Goal: Use online tool/utility: Utilize a website feature to perform a specific function

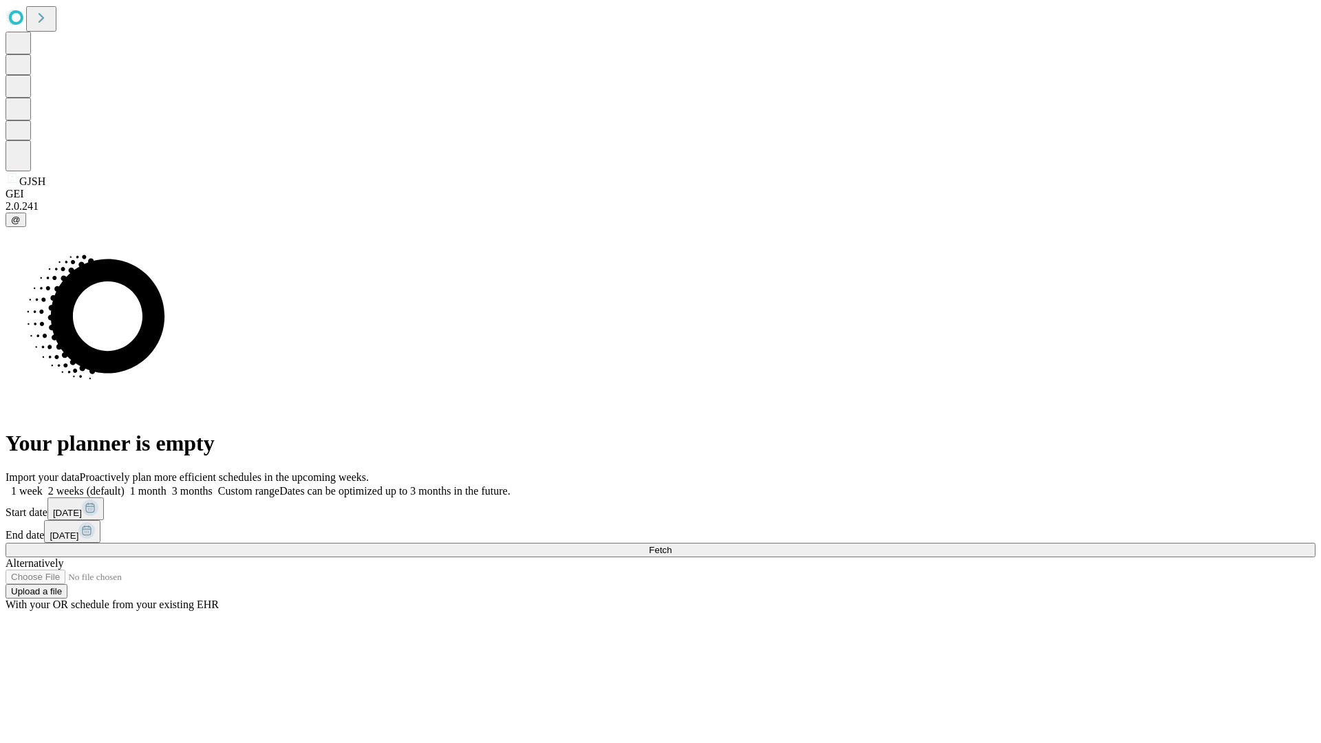
click at [671, 545] on span "Fetch" at bounding box center [660, 550] width 23 height 10
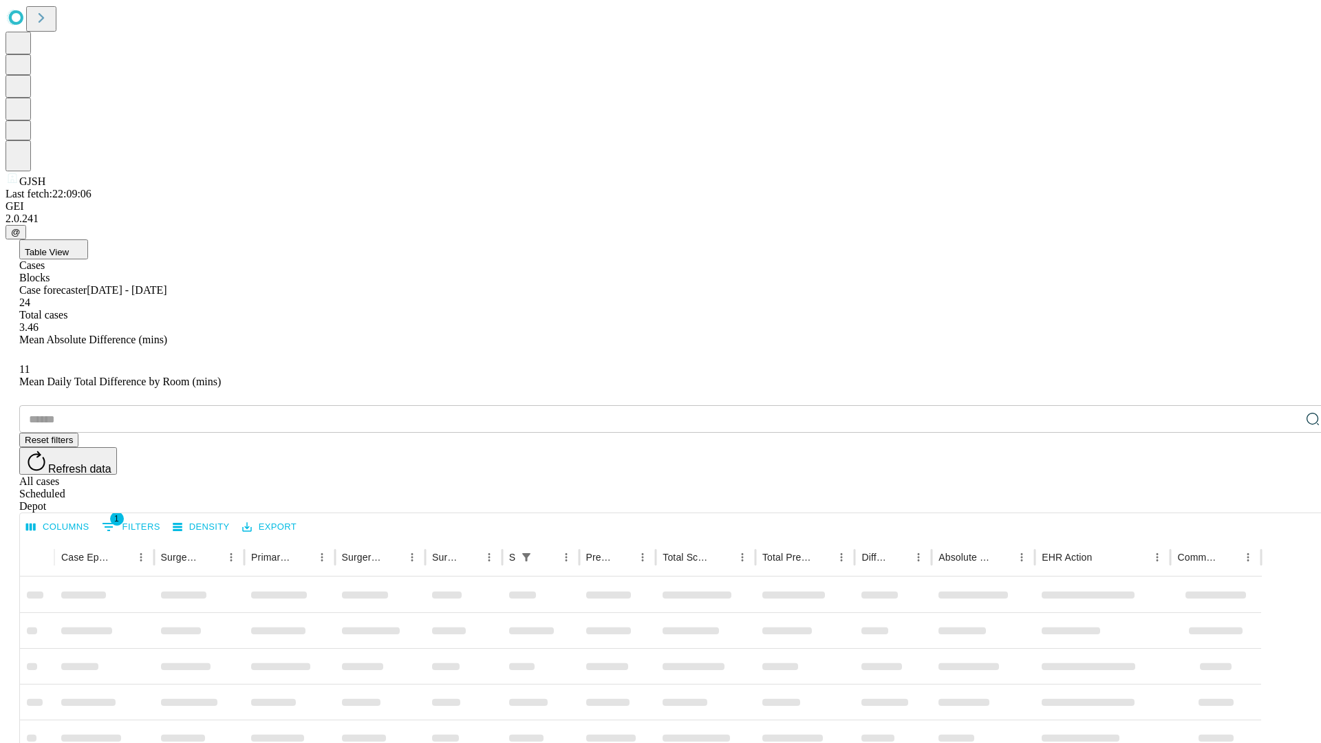
click at [69, 247] on span "Table View" at bounding box center [47, 252] width 44 height 10
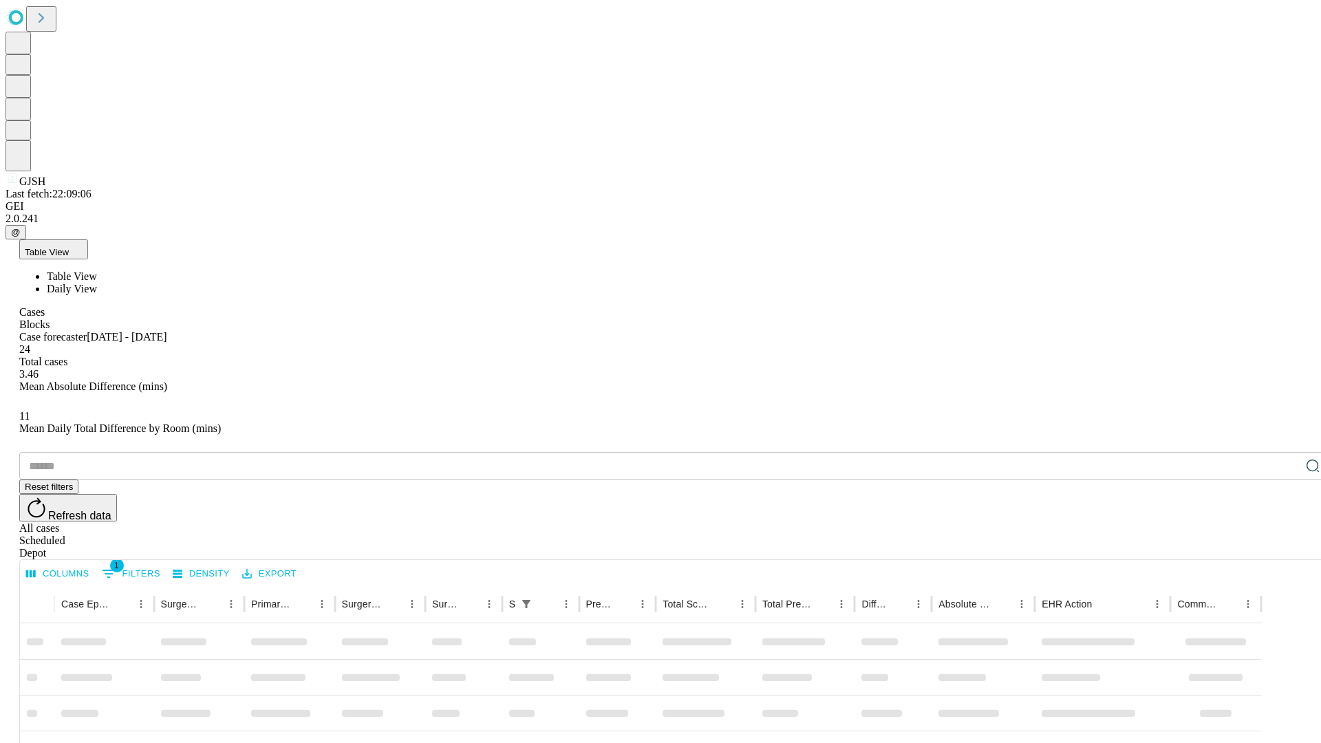
click at [97, 283] on span "Daily View" at bounding box center [72, 289] width 50 height 12
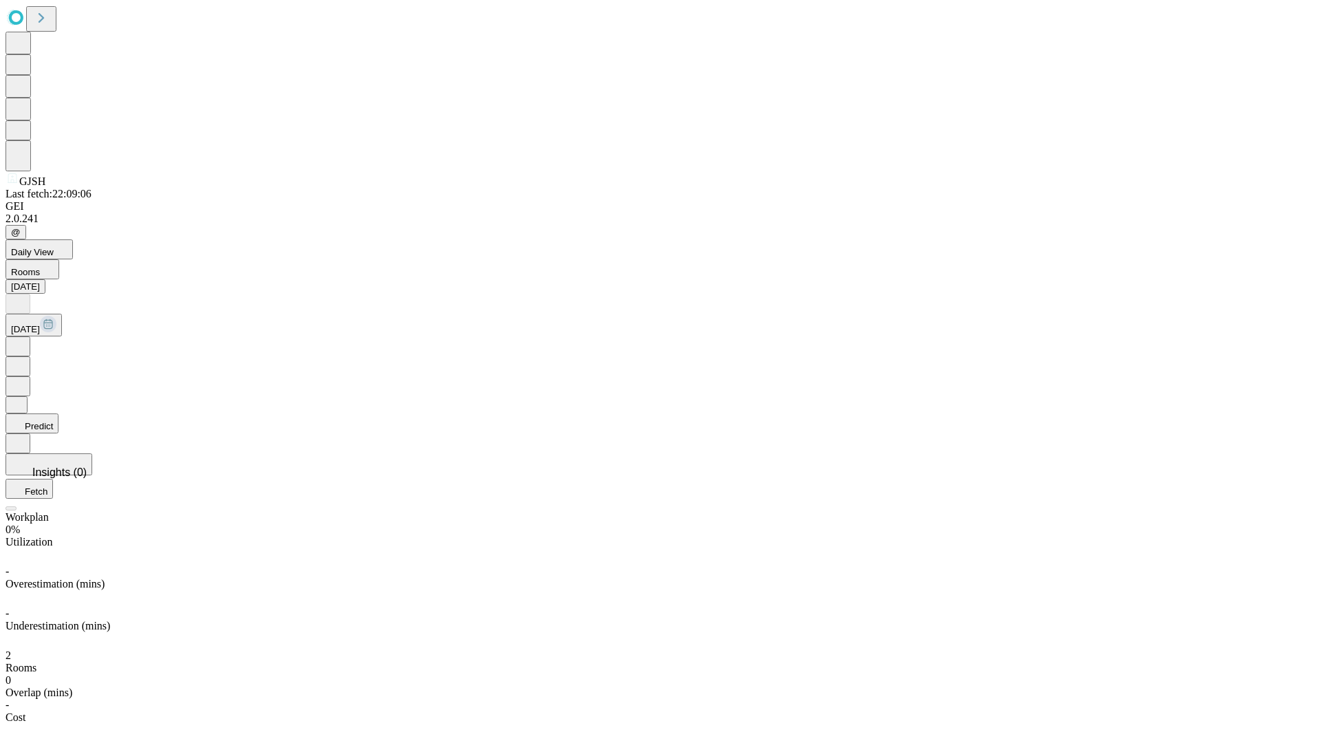
click at [58, 413] on button "Predict" at bounding box center [32, 423] width 53 height 20
